Goal: Information Seeking & Learning: Learn about a topic

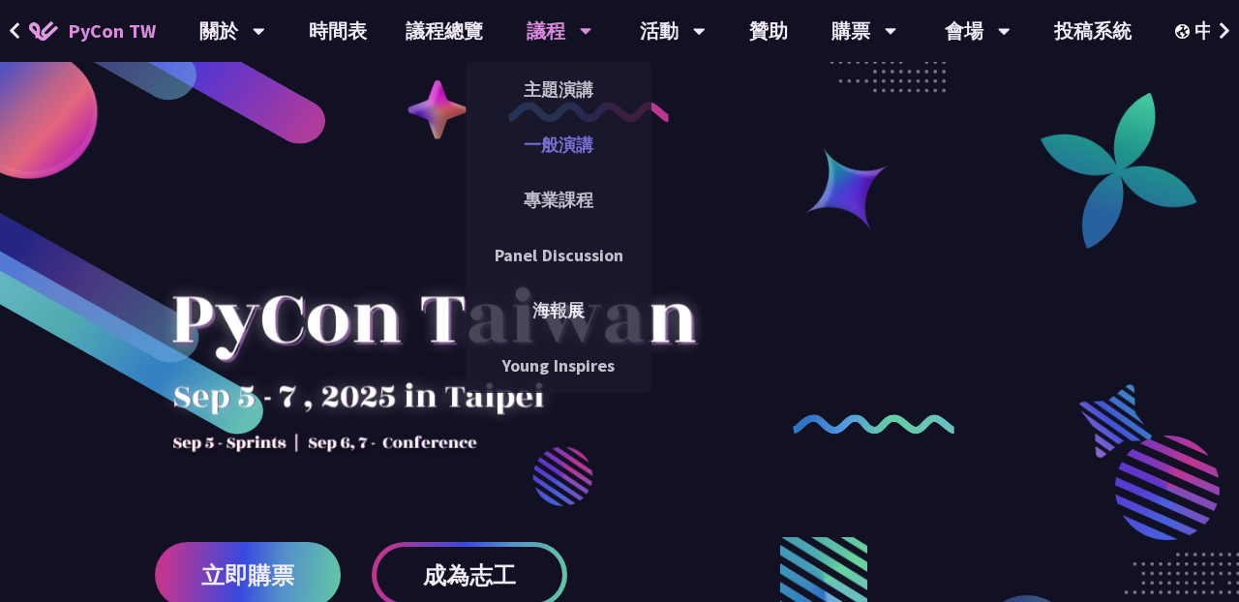
click at [572, 146] on link "一般演講" at bounding box center [558, 144] width 186 height 45
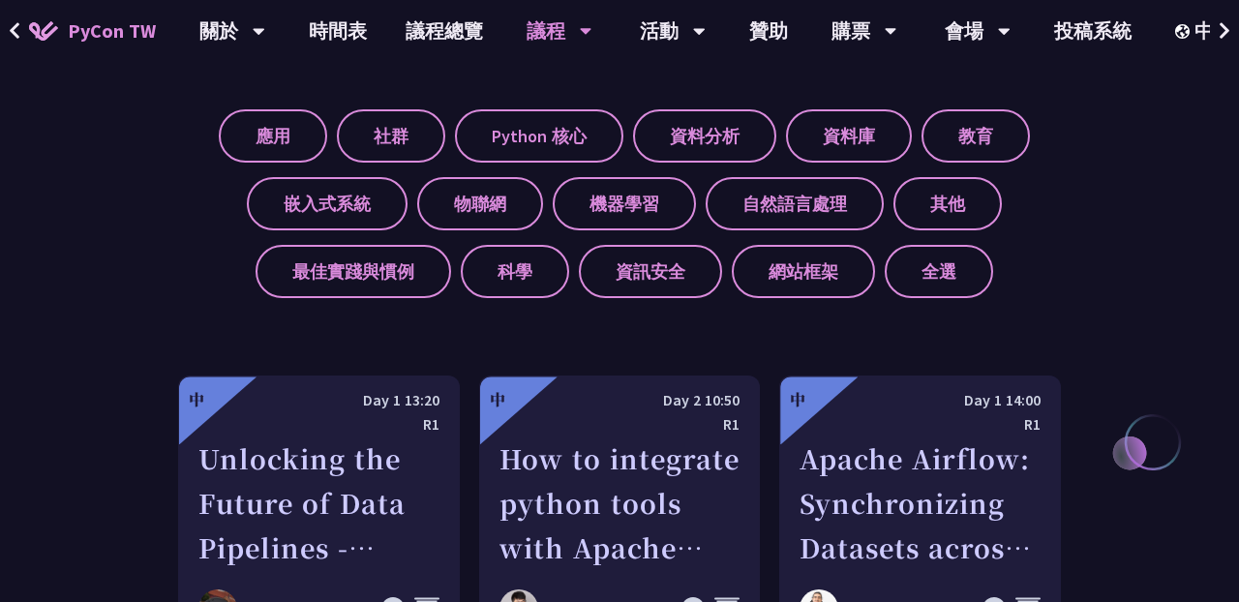
scroll to position [772, 0]
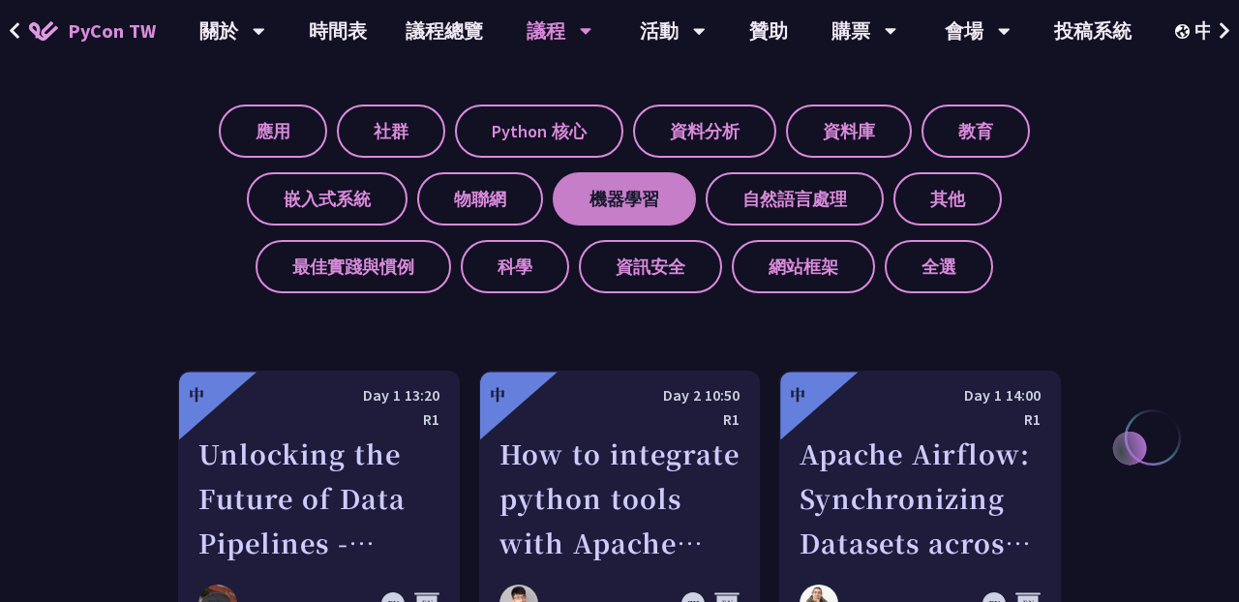
click at [661, 200] on label "機器學習" at bounding box center [624, 198] width 143 height 53
click at [0, 0] on input "機器學習" at bounding box center [0, 0] width 0 height 0
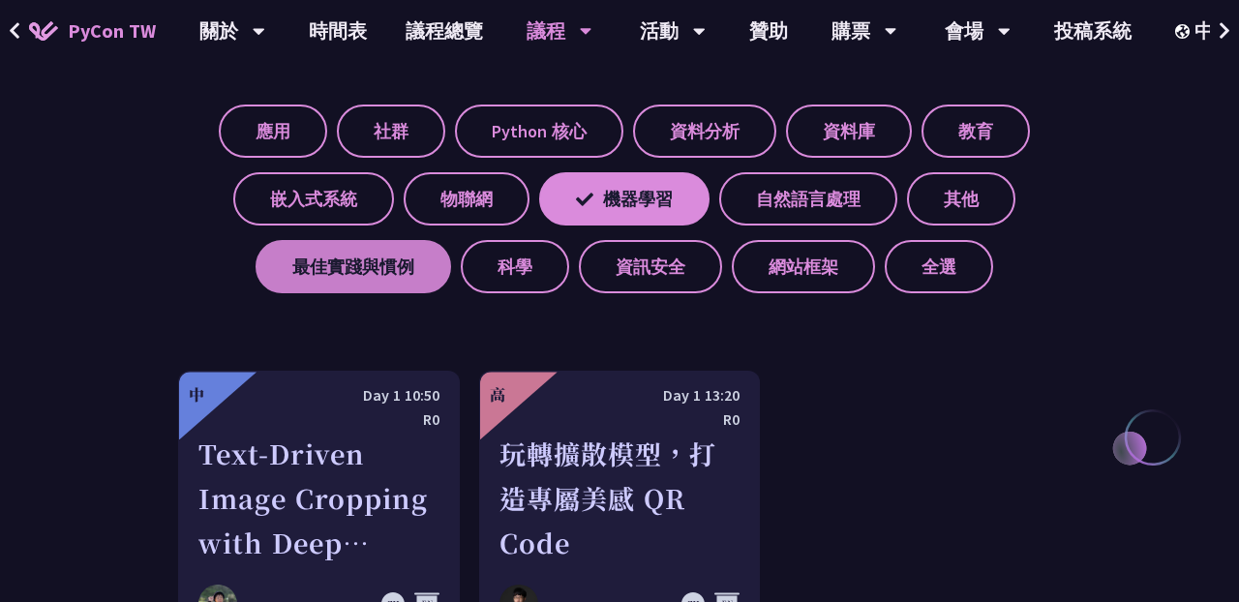
click at [420, 272] on label "最佳實踐與慣例" at bounding box center [352, 266] width 195 height 53
click at [0, 0] on input "最佳實踐與慣例" at bounding box center [0, 0] width 0 height 0
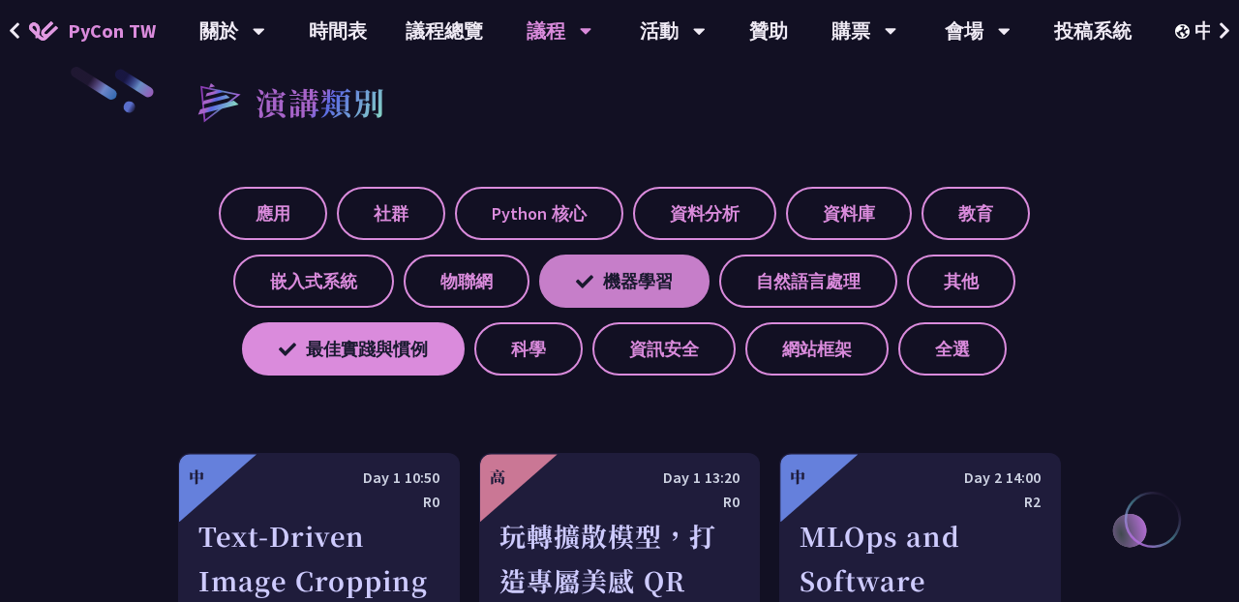
scroll to position [688, 0]
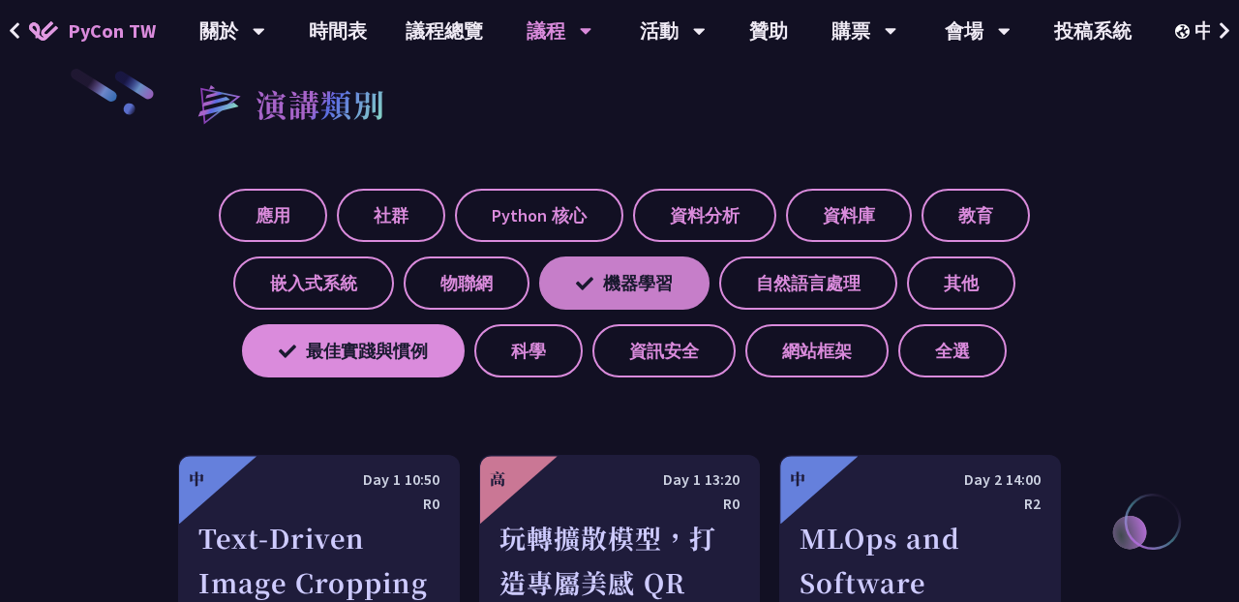
click at [670, 272] on label "機器學習" at bounding box center [624, 282] width 170 height 53
click at [0, 0] on input "機器學習" at bounding box center [0, 0] width 0 height 0
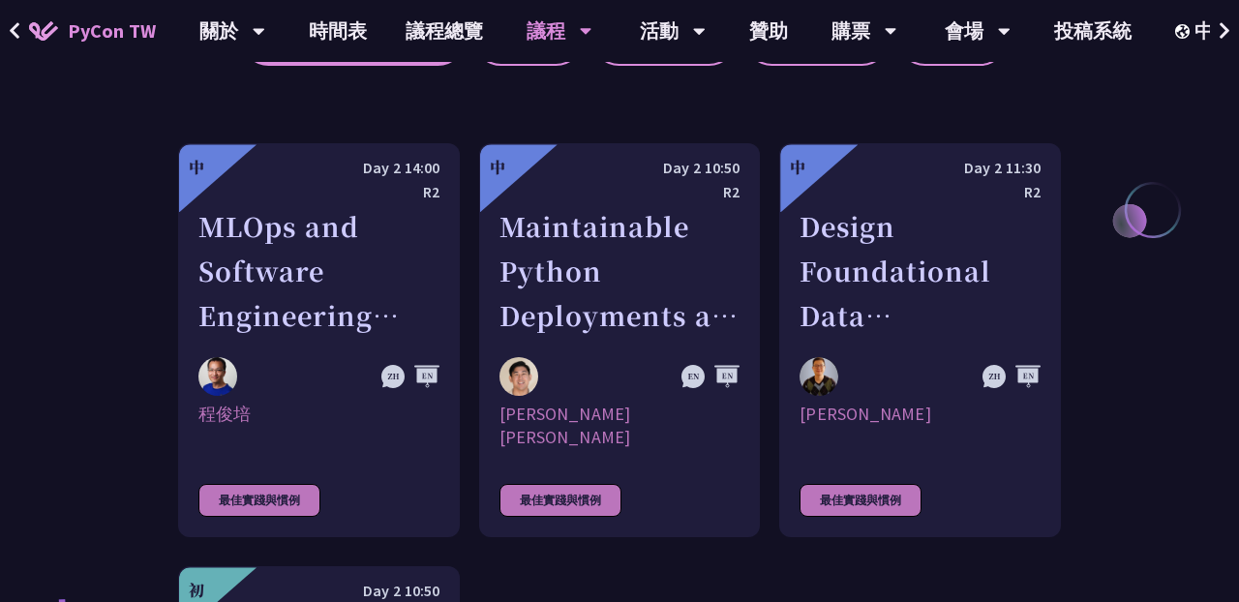
scroll to position [985, 0]
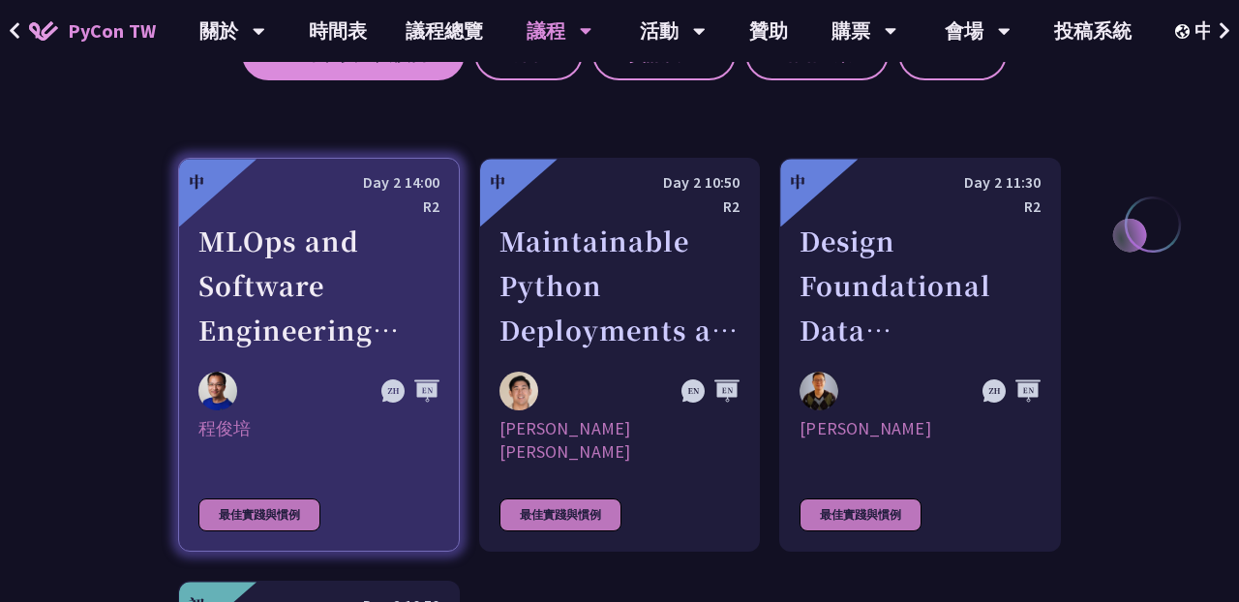
click at [371, 320] on div "MLOps and Software Engineering Automation Challenges in Production" at bounding box center [318, 286] width 241 height 134
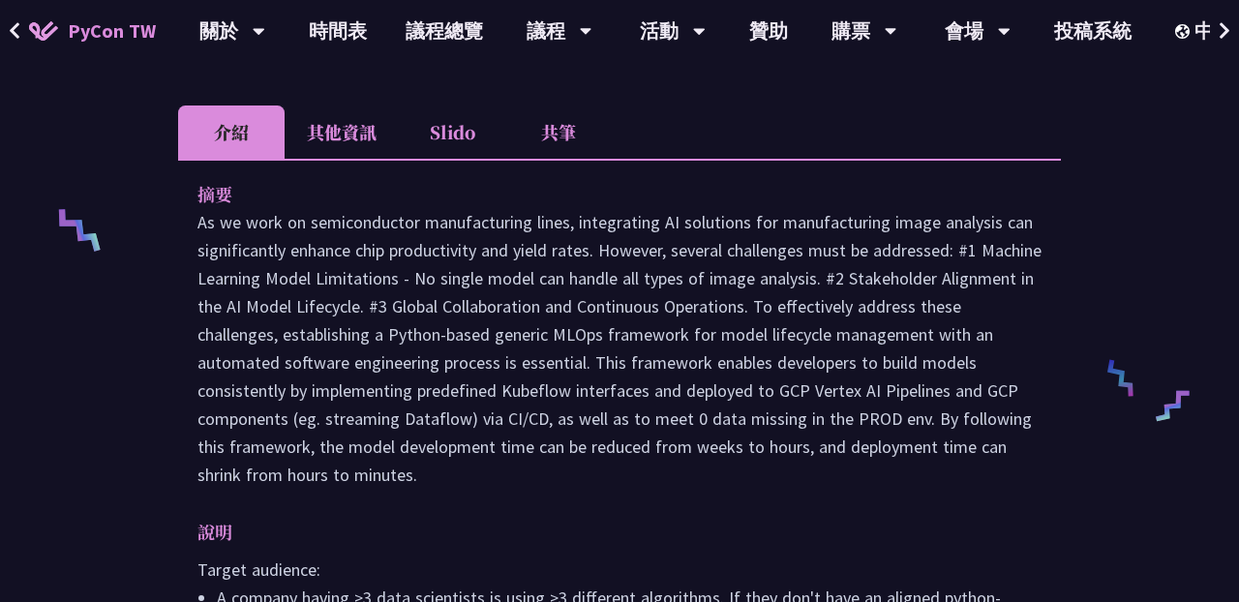
scroll to position [629, 0]
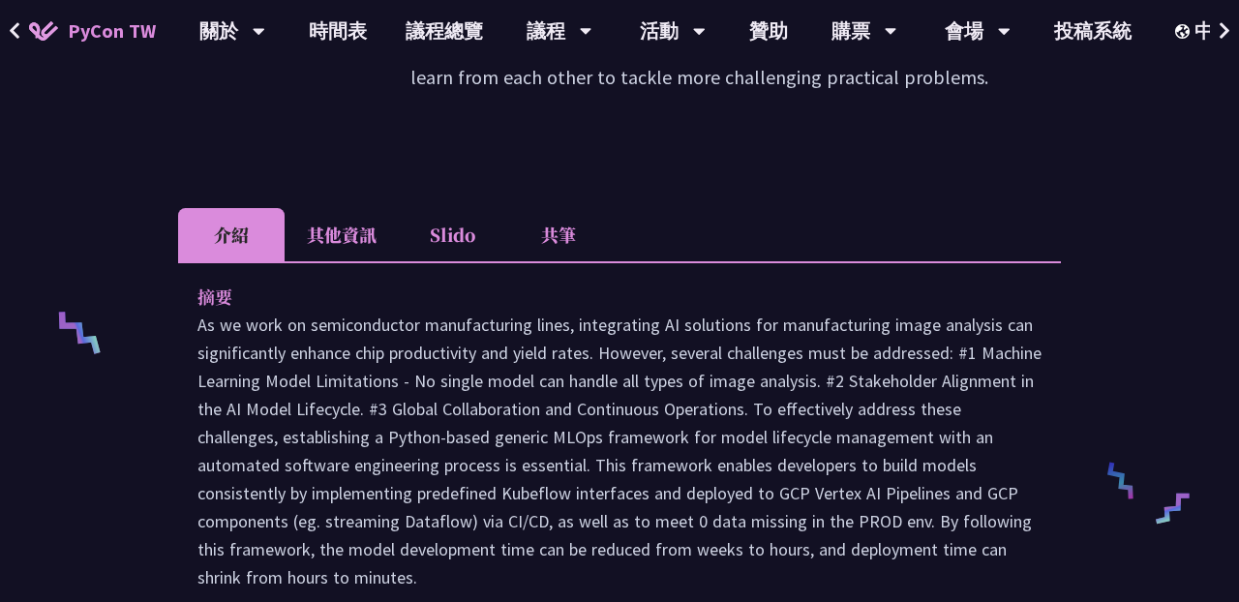
click at [343, 247] on li "其他資訊" at bounding box center [342, 234] width 114 height 53
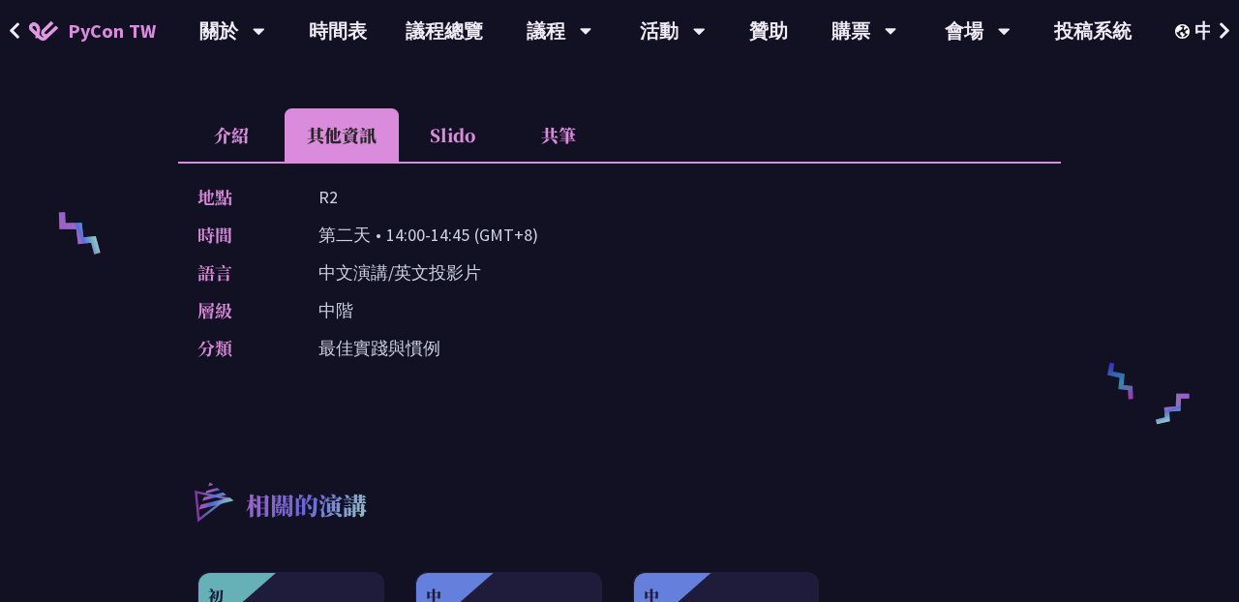
scroll to position [630, 0]
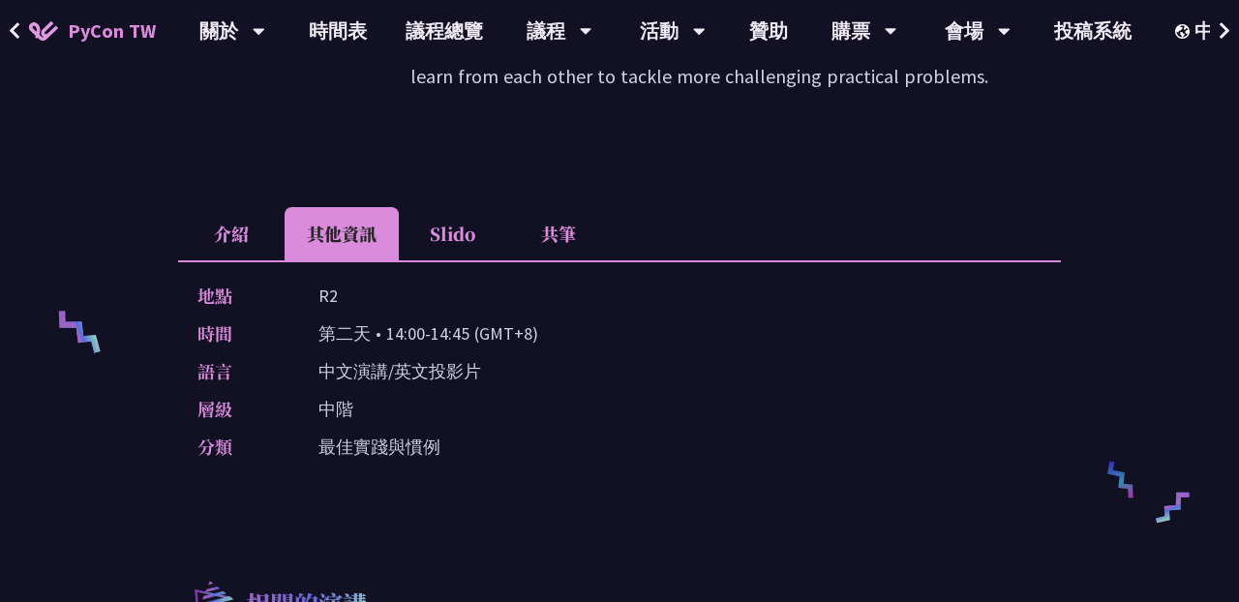
click at [442, 239] on li "Slido" at bounding box center [452, 233] width 106 height 53
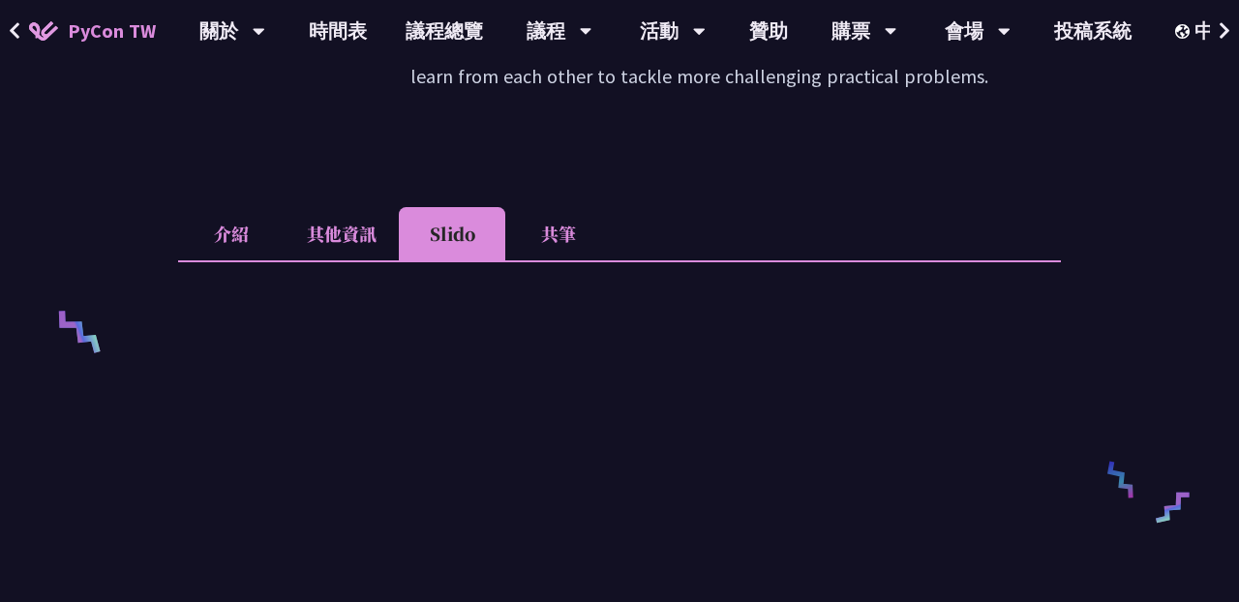
click at [559, 224] on li "共筆" at bounding box center [558, 233] width 106 height 53
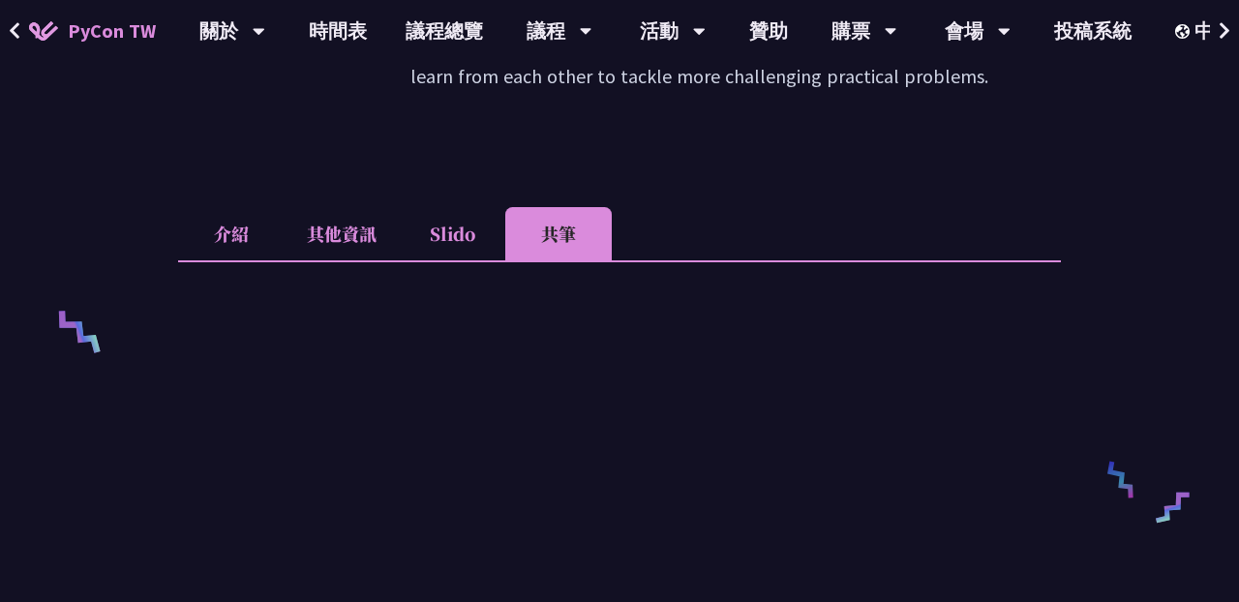
click at [465, 239] on li "Slido" at bounding box center [452, 233] width 106 height 53
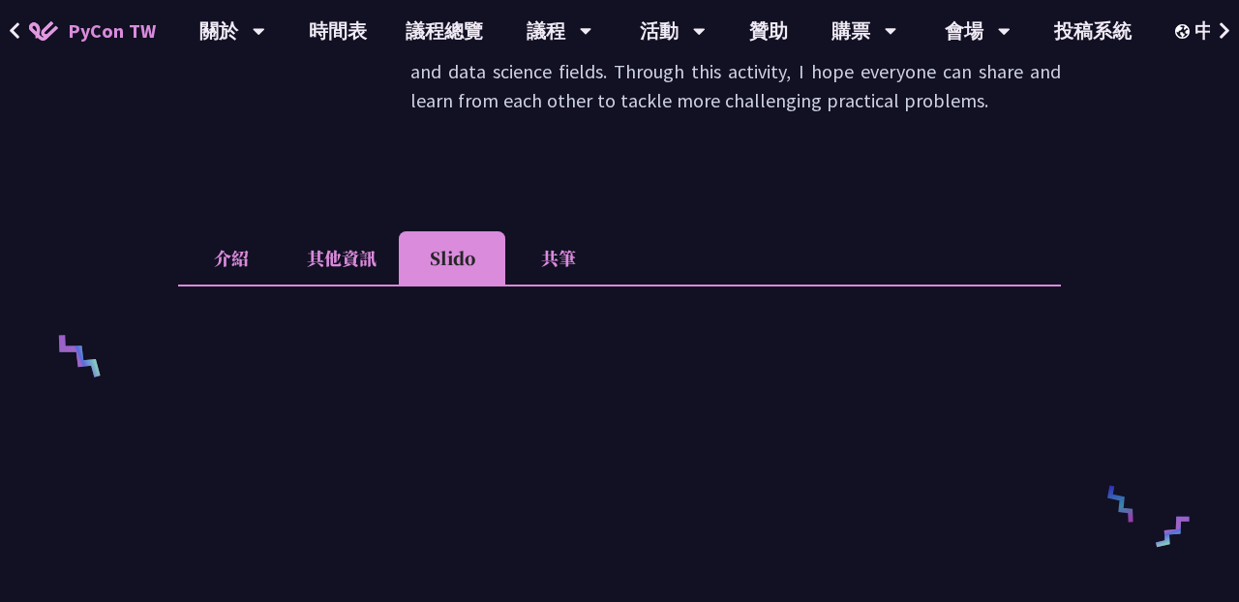
scroll to position [561, 0]
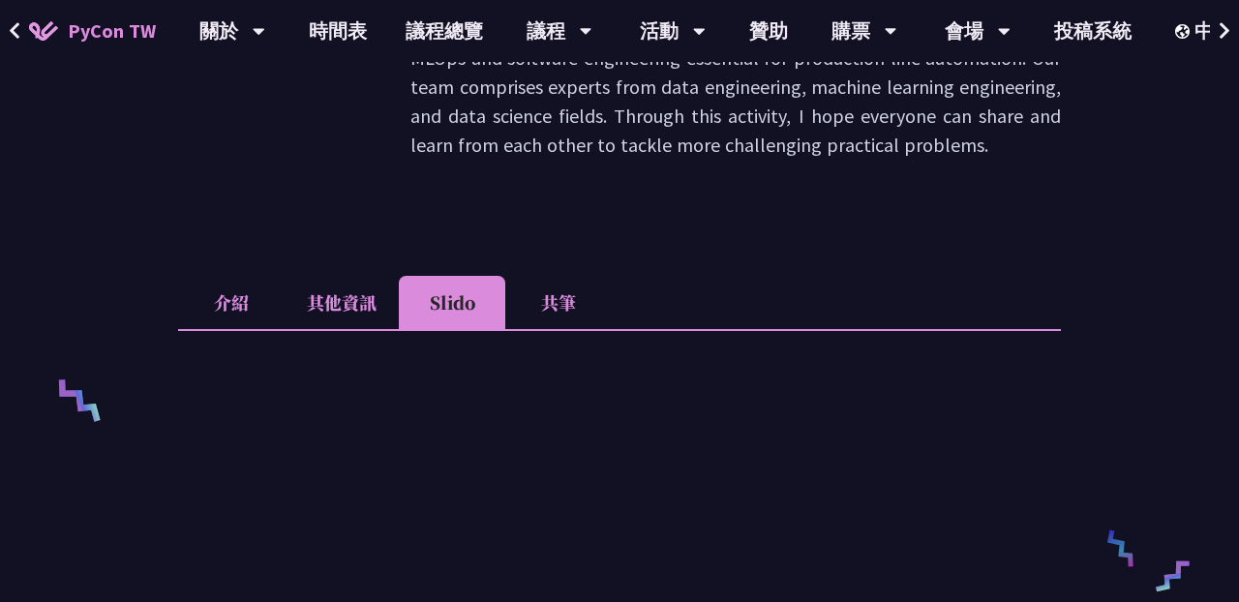
click at [345, 297] on li "其他資訊" at bounding box center [342, 302] width 114 height 53
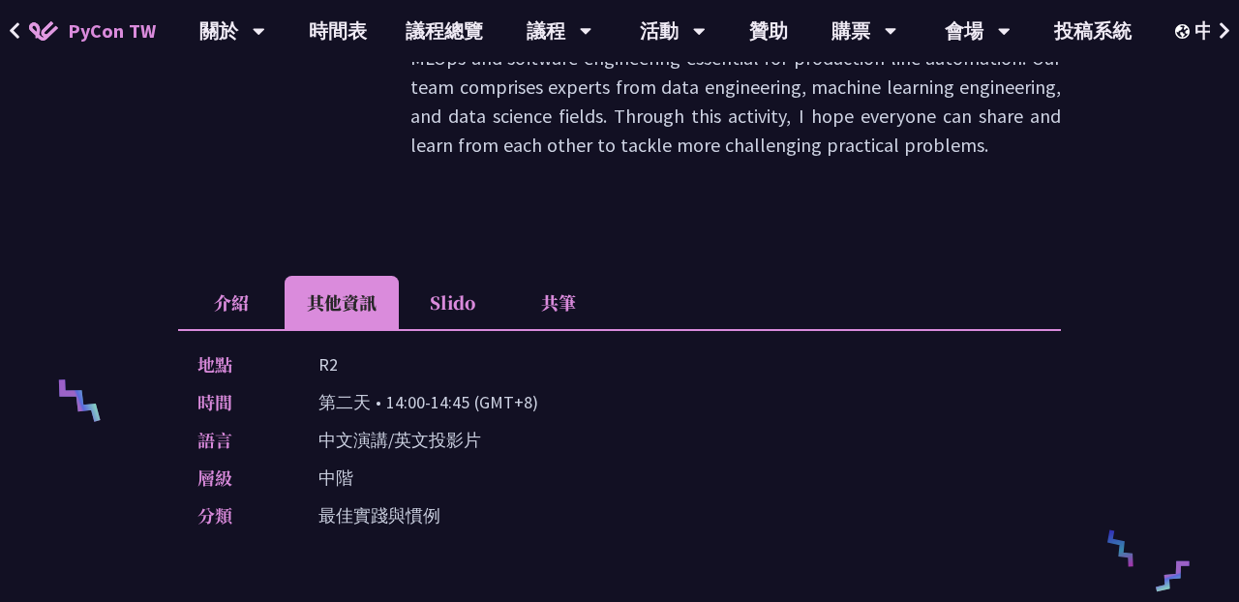
click at [256, 295] on li "介紹" at bounding box center [231, 302] width 106 height 53
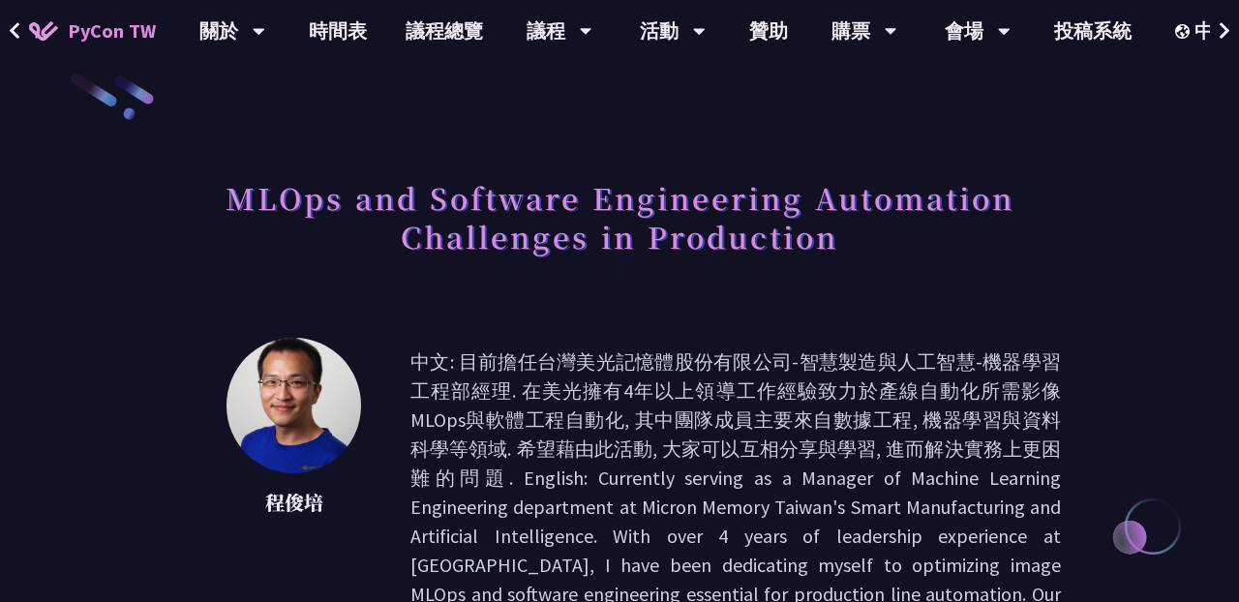
scroll to position [0, 0]
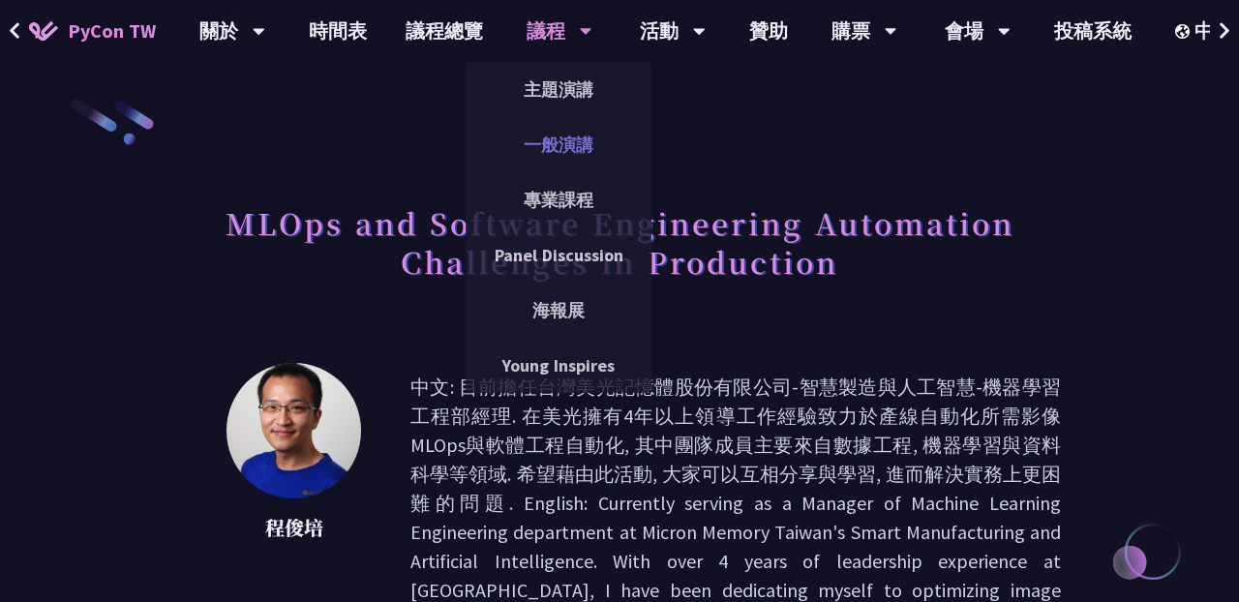
click at [580, 137] on link "一般演講" at bounding box center [558, 144] width 186 height 45
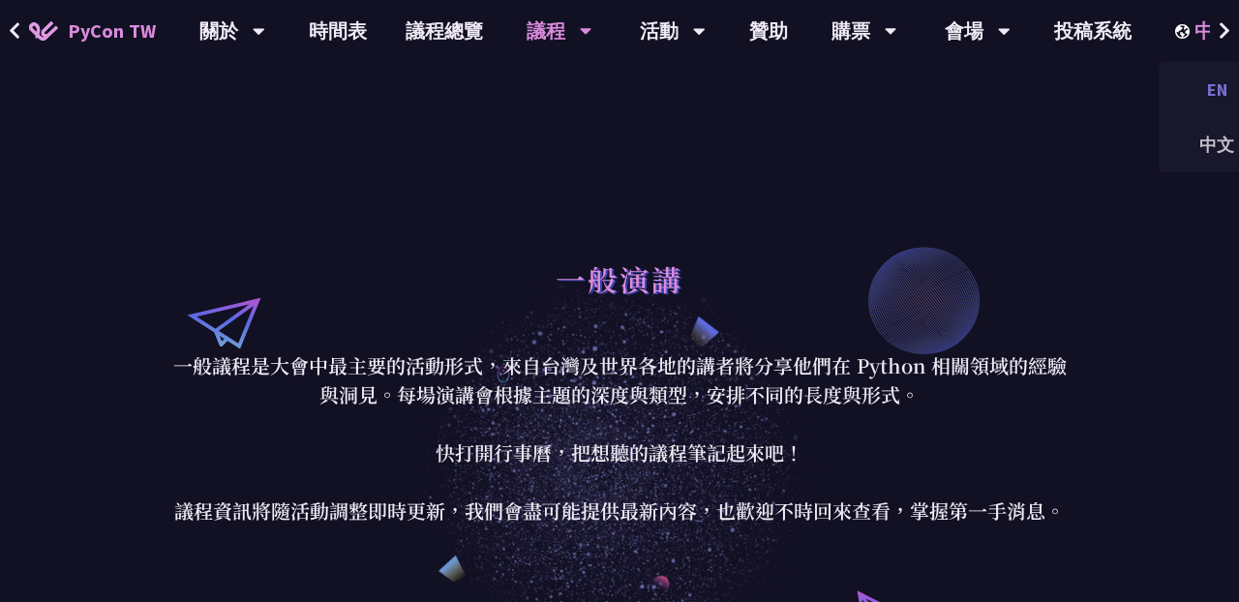
click at [1214, 93] on div "EN" at bounding box center [1216, 89] width 116 height 45
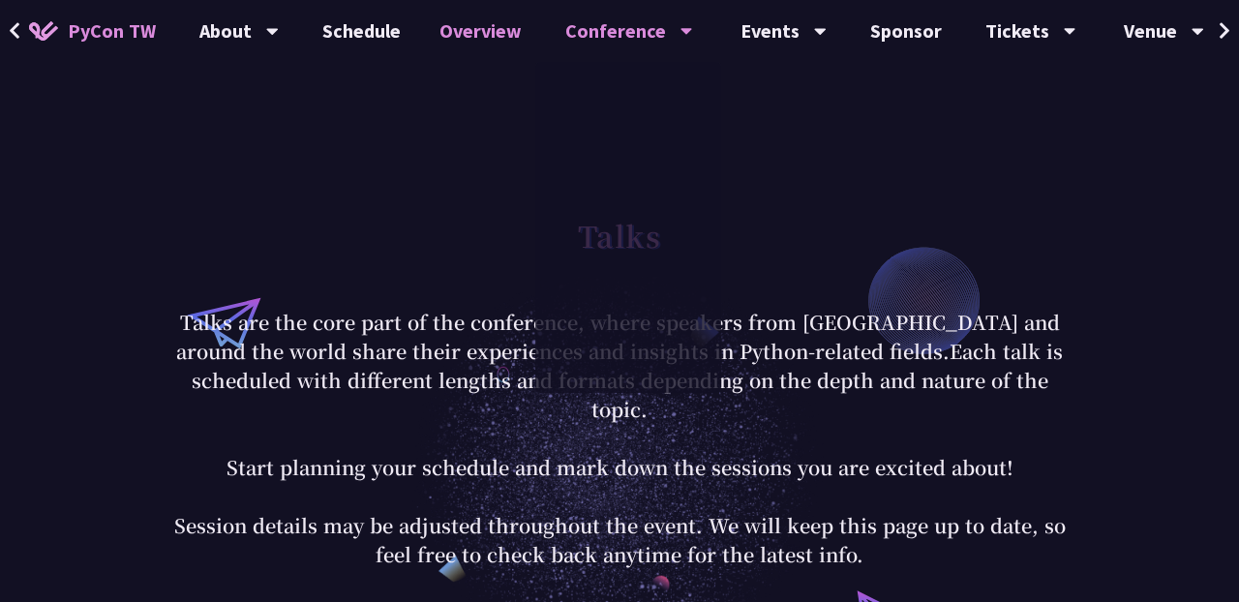
click at [505, 30] on link "Overview" at bounding box center [480, 31] width 121 height 62
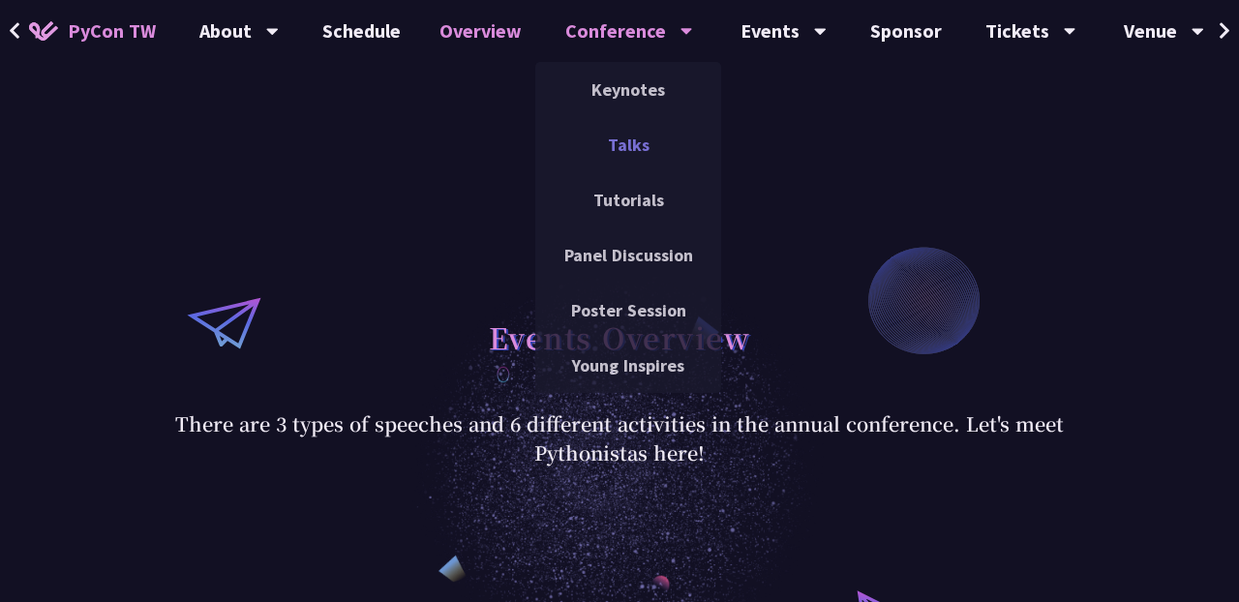
click at [632, 147] on link "Talks" at bounding box center [628, 144] width 186 height 45
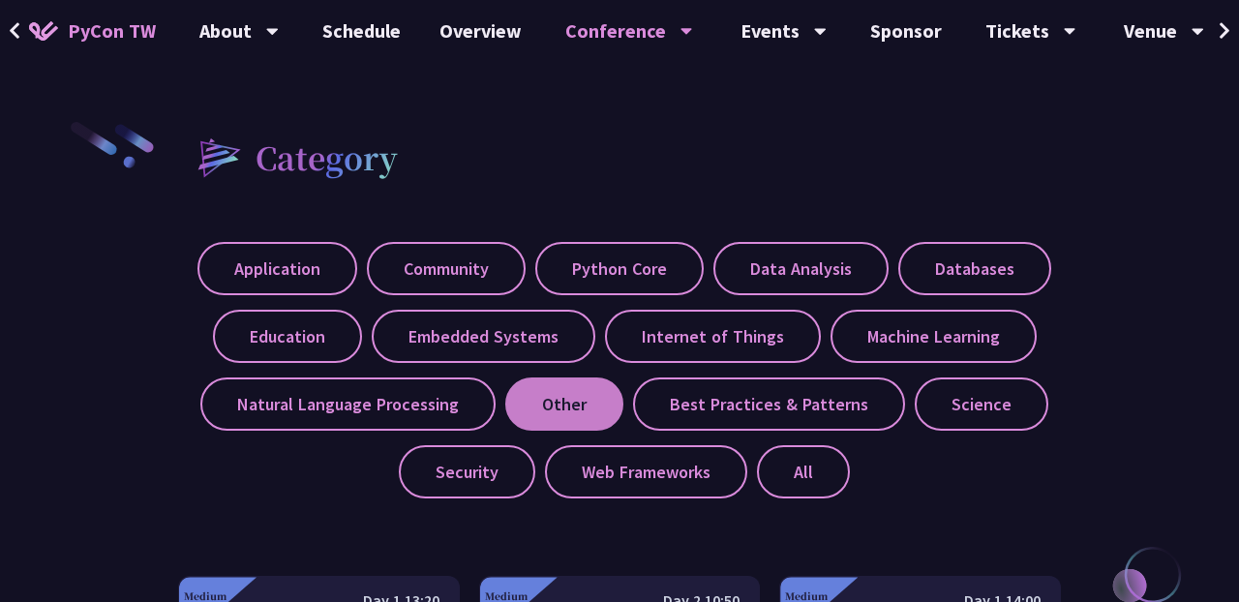
scroll to position [688, 0]
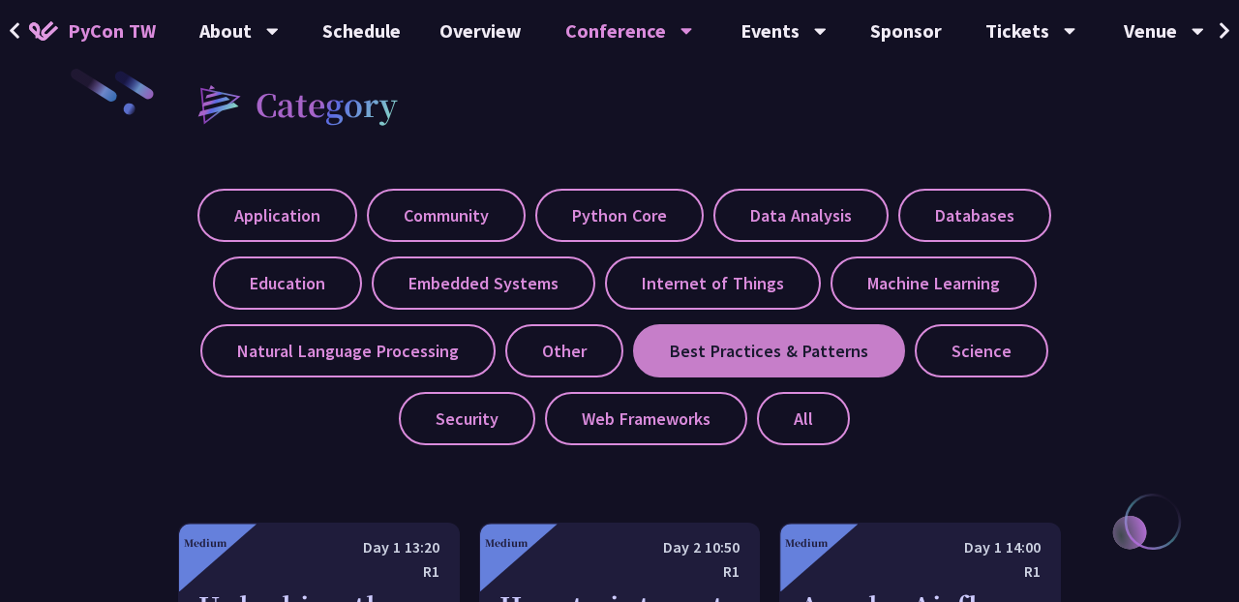
click at [735, 350] on label "Best Practices & Patterns" at bounding box center [769, 350] width 272 height 53
click at [0, 0] on input "Best Practices & Patterns" at bounding box center [0, 0] width 0 height 0
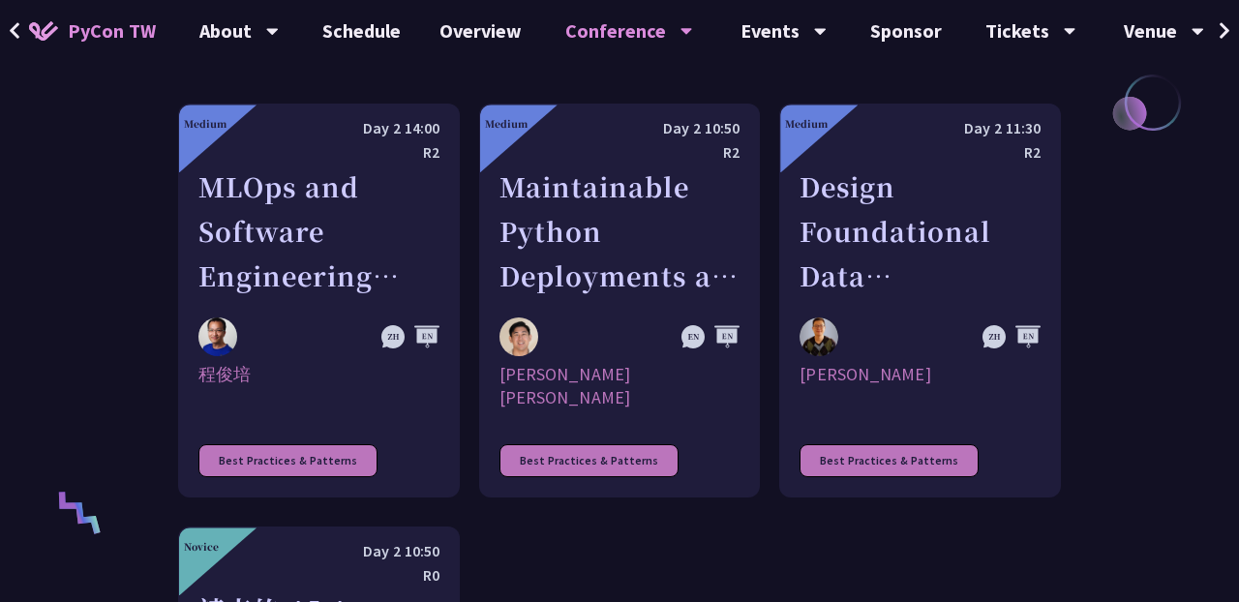
scroll to position [1106, 0]
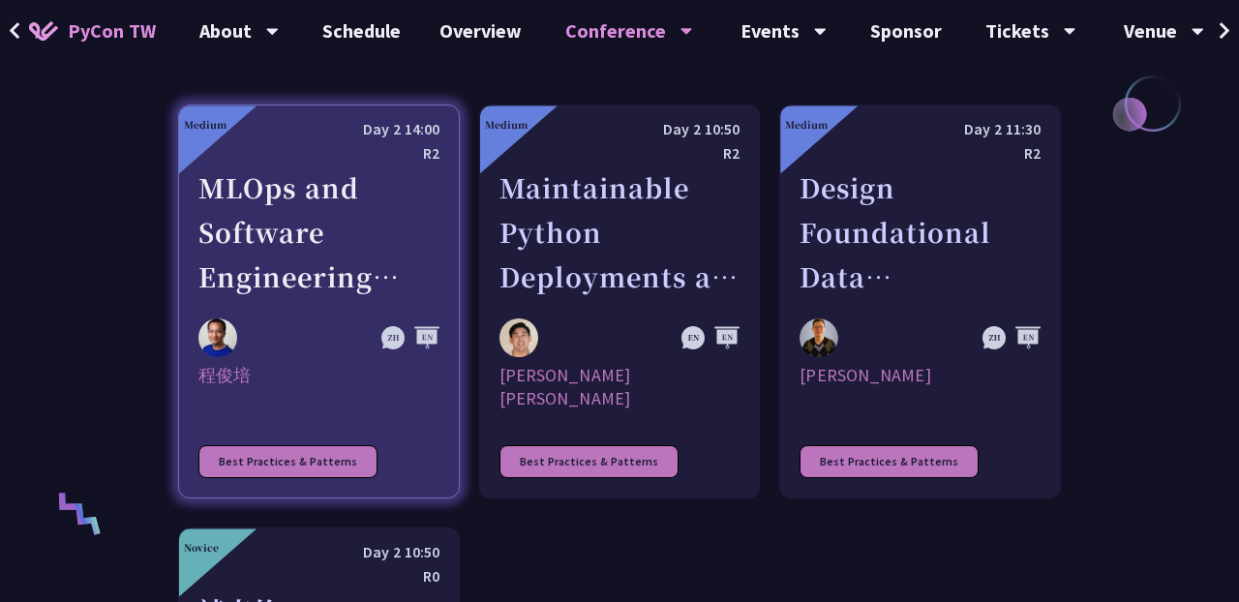
click at [339, 245] on div "MLOps and Software Engineering Automation Challenges in Production" at bounding box center [318, 232] width 241 height 134
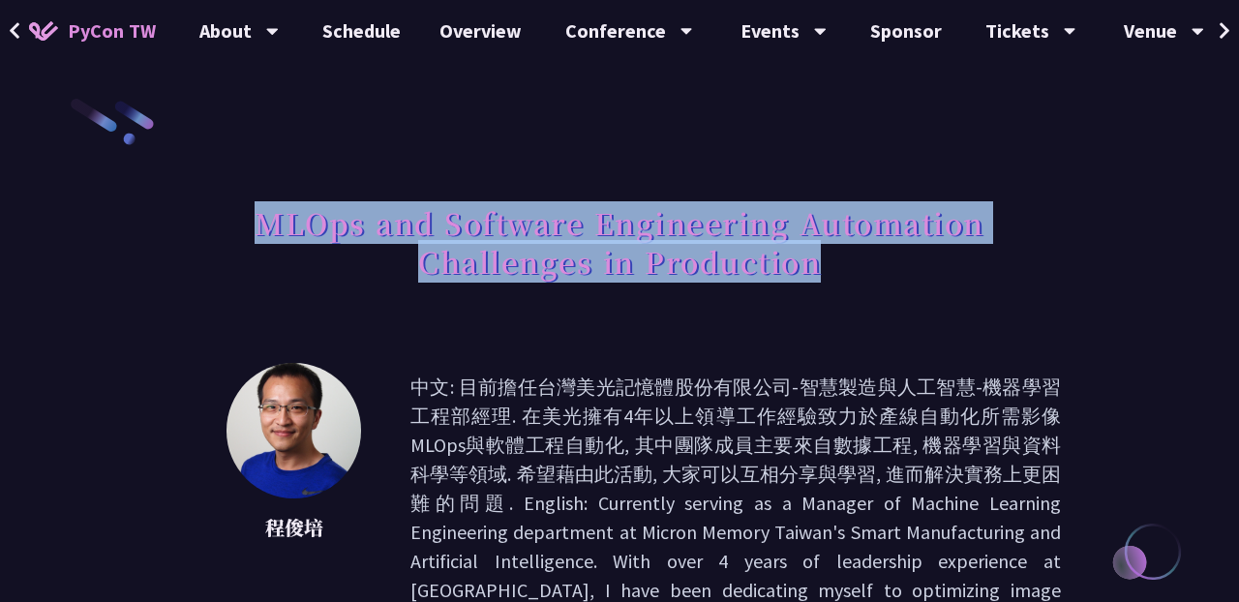
drag, startPoint x: 263, startPoint y: 226, endPoint x: 900, endPoint y: 255, distance: 637.4
click at [901, 256] on h1 "MLOps and Software Engineering Automation Challenges in Production" at bounding box center [619, 242] width 883 height 97
copy h1 "MLOps and Software Engineering Automation Challenges in Production"
